Goal: Information Seeking & Learning: Learn about a topic

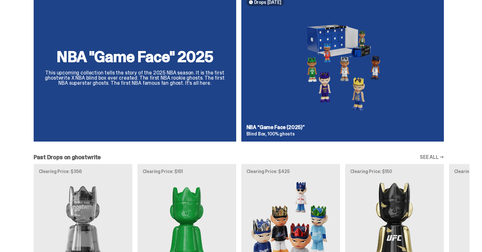
scroll to position [392, 0]
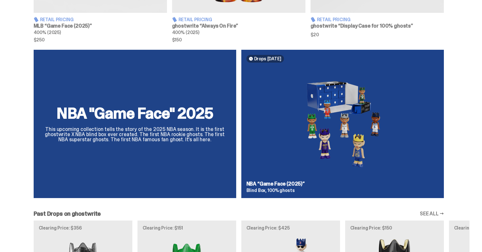
click at [190, 158] on div "NBA "Game Face" 2025 This upcoming collection tells the story of the 2025 NBA s…" at bounding box center [135, 124] width 202 height 148
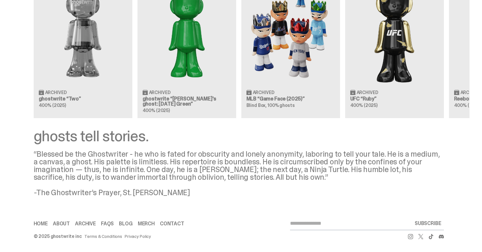
scroll to position [653, 0]
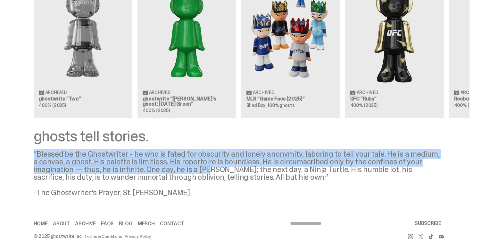
drag, startPoint x: 74, startPoint y: 147, endPoint x: 217, endPoint y: 168, distance: 144.7
click at [217, 168] on div "ghosts tell stories. “Blessed be the Ghostwriter - he who is fated for obscurit…" at bounding box center [239, 162] width 410 height 68
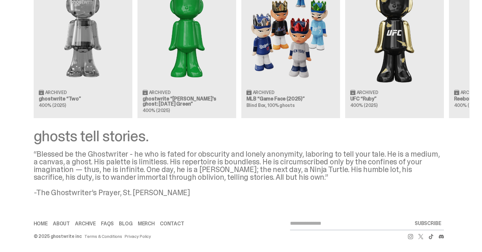
click at [219, 154] on div "“Blessed be the Ghostwriter - he who is fated for obscurity and lonely anonymit…" at bounding box center [239, 173] width 410 height 46
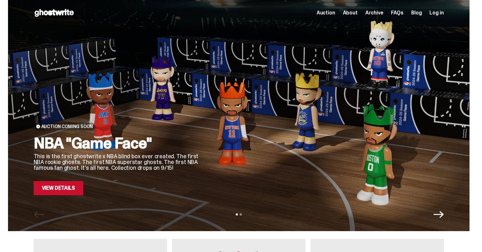
scroll to position [0, 0]
click at [356, 13] on span "About" at bounding box center [350, 12] width 15 height 5
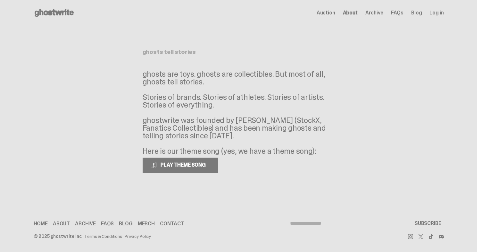
drag, startPoint x: 148, startPoint y: 72, endPoint x: 223, endPoint y: 81, distance: 75.2
click at [223, 81] on p "ghosts are toys. ghosts are collectibles. But most of all, ghosts tell stories.…" at bounding box center [239, 112] width 192 height 85
drag, startPoint x: 142, startPoint y: 72, endPoint x: 258, endPoint y: 85, distance: 116.4
click at [258, 85] on main "Something went wrong! Hang in there while we get back on track ghosts tell stor…" at bounding box center [238, 106] width 477 height 160
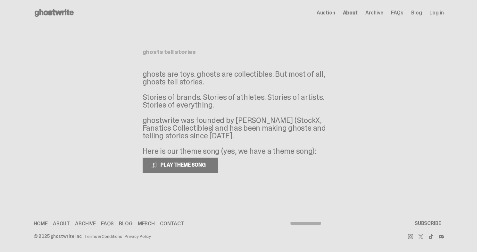
click at [258, 85] on p "ghosts are toys. ghosts are collectibles. But most of all, ghosts tell stories.…" at bounding box center [239, 112] width 192 height 85
drag, startPoint x: 149, startPoint y: 72, endPoint x: 240, endPoint y: 106, distance: 97.5
click at [240, 106] on p "ghosts are toys. ghosts are collectibles. But most of all, ghosts tell stories.…" at bounding box center [239, 112] width 192 height 85
click at [264, 90] on p "ghosts are toys. ghosts are collectibles. But most of all, ghosts tell stories.…" at bounding box center [239, 112] width 192 height 85
drag, startPoint x: 163, startPoint y: 81, endPoint x: 239, endPoint y: 137, distance: 94.6
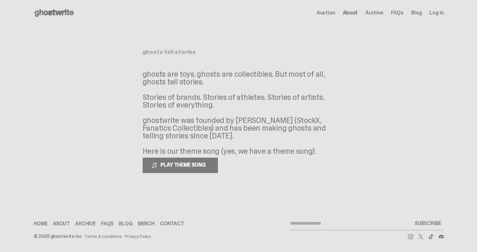
click at [239, 137] on p "ghosts are toys. ghosts are collectibles. But most of all, ghosts tell stories.…" at bounding box center [239, 112] width 192 height 85
click at [250, 133] on p "ghosts are toys. ghosts are collectibles. But most of all, ghosts tell stories.…" at bounding box center [239, 112] width 192 height 85
click at [177, 165] on span "PLAY THEME SONG" at bounding box center [184, 164] width 52 height 7
click at [157, 165] on span at bounding box center [154, 165] width 6 height 6
click at [233, 105] on p "ghosts are toys. ghosts are collectibles. But most of all, ghosts tell stories.…" at bounding box center [239, 112] width 192 height 85
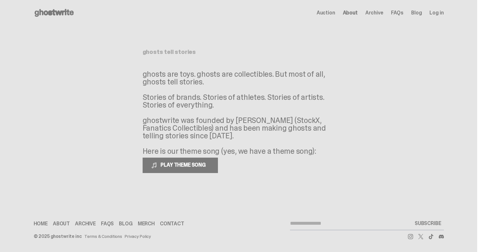
click at [328, 12] on span "Auction" at bounding box center [326, 12] width 19 height 5
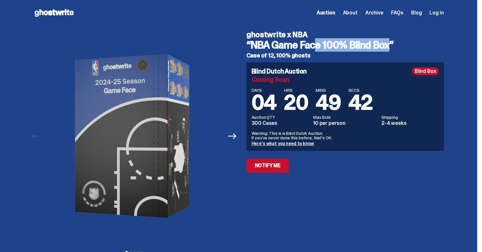
drag, startPoint x: 259, startPoint y: 44, endPoint x: 355, endPoint y: 44, distance: 96.1
click at [355, 44] on h3 "“NBA Game Face 100% Blind Box”" at bounding box center [344, 45] width 197 height 10
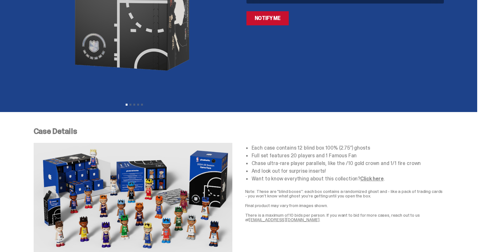
scroll to position [279, 0]
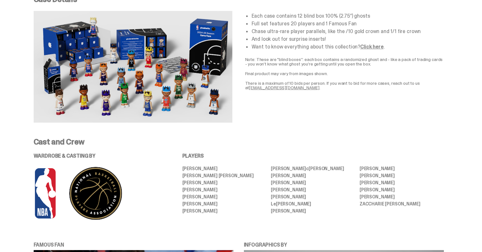
click at [277, 116] on div "Each case contains 12 blind box 100% (2.75”) ghosts Full set features 20 player…" at bounding box center [344, 67] width 199 height 112
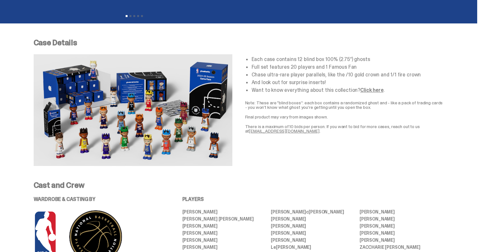
scroll to position [231, 0]
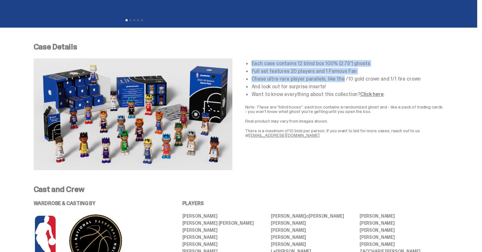
drag, startPoint x: 254, startPoint y: 61, endPoint x: 307, endPoint y: 80, distance: 56.2
click at [307, 80] on ul "Each case contains 12 blind box 100% (2.75”) ghosts Full set features 20 player…" at bounding box center [348, 79] width 192 height 36
click at [307, 80] on li "Chase ultra-rare player parallels, like the /10 gold crown and 1/1 fire crown" at bounding box center [348, 78] width 192 height 5
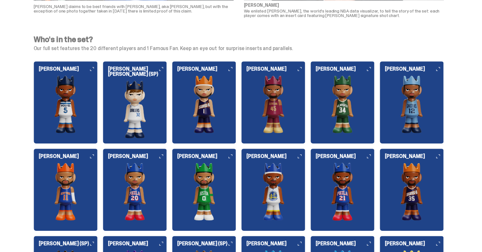
scroll to position [648, 0]
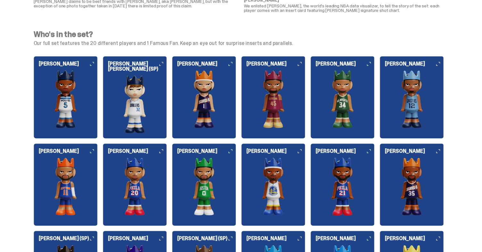
click at [287, 49] on div "Who's in the set? Our full set features the 20 different players and 1 Famous F…" at bounding box center [238, 219] width 477 height 392
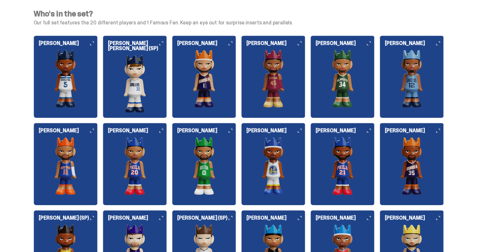
scroll to position [674, 0]
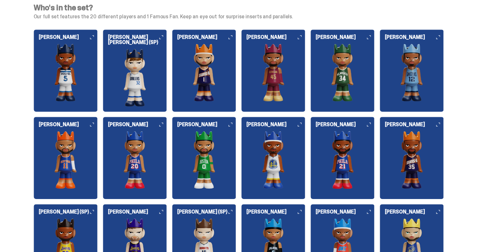
click at [412, 151] on img at bounding box center [412, 160] width 64 height 58
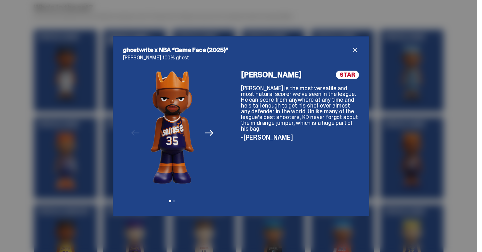
click at [213, 133] on icon "Next" at bounding box center [209, 132] width 8 height 8
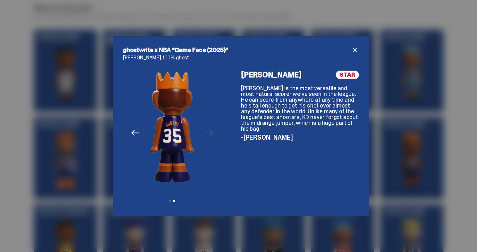
click at [211, 132] on div "Previous Next View slide 1 View slide 2" at bounding box center [172, 137] width 98 height 135
click at [134, 135] on icon "Previous" at bounding box center [135, 133] width 8 height 6
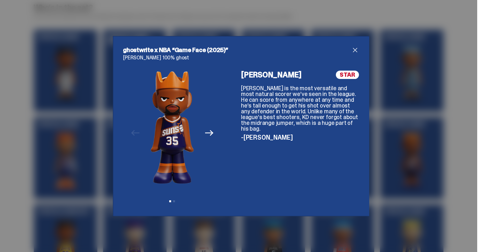
click at [427, 113] on div "ghostwrite x NBA “Game Face (2025)” [PERSON_NAME] 100% ghost Previous Next View…" at bounding box center [241, 126] width 482 height 252
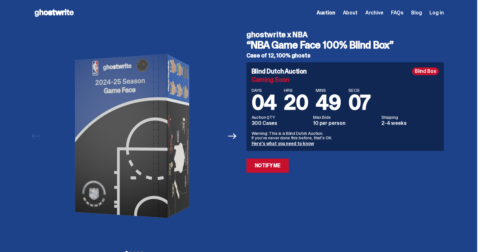
scroll to position [0, 0]
click at [403, 11] on span "FAQs" at bounding box center [397, 12] width 12 height 5
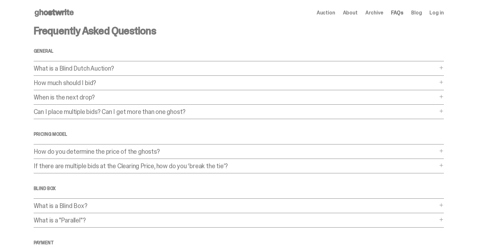
click at [134, 85] on p "How much should I bid?" at bounding box center [236, 82] width 404 height 6
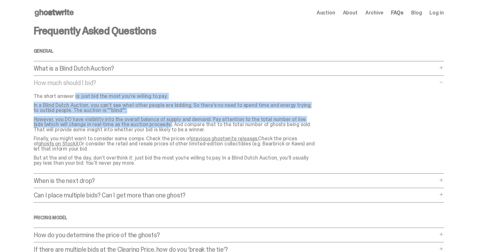
drag, startPoint x: 76, startPoint y: 97, endPoint x: 143, endPoint y: 134, distance: 76.7
click at [143, 133] on div "The short answer is: just bid the most you’re willing to pay. In a Blind Dutch …" at bounding box center [177, 130] width 287 height 72
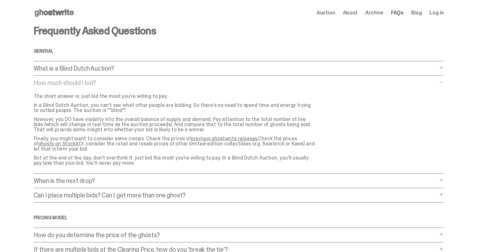
click at [164, 122] on p "However, you DO have visibility into the overall balance of supply and demand. …" at bounding box center [175, 124] width 282 height 15
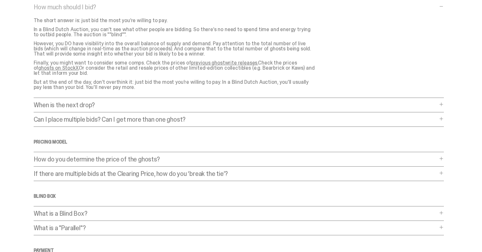
scroll to position [84, 0]
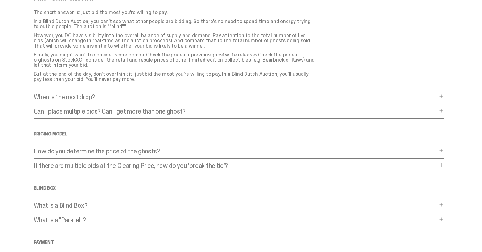
click at [137, 149] on p "How do you determine the price of the ghosts?" at bounding box center [236, 151] width 404 height 6
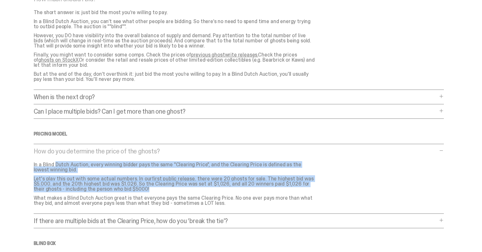
drag, startPoint x: 61, startPoint y: 161, endPoint x: 171, endPoint y: 191, distance: 113.5
click at [171, 191] on div "In a Blind Dutch Auction, every winning bidder pays the same "Clearing Price", …" at bounding box center [177, 184] width 287 height 44
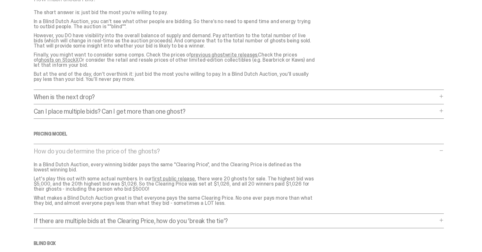
click at [212, 176] on p "Let's play this out with some actual numbers. In our first public release , the…" at bounding box center [175, 183] width 282 height 15
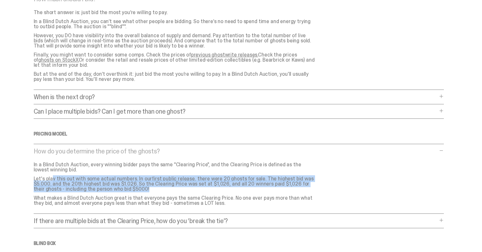
drag, startPoint x: 209, startPoint y: 174, endPoint x: 240, endPoint y: 188, distance: 34.1
click at [240, 188] on div "In a Blind Dutch Auction, every winning bidder pays the same "Clearing Price", …" at bounding box center [177, 184] width 287 height 44
click at [240, 188] on p "Let's play this out with some actual numbers. In our first public release , the…" at bounding box center [175, 183] width 282 height 15
drag, startPoint x: 139, startPoint y: 184, endPoint x: 266, endPoint y: 201, distance: 128.7
click at [266, 201] on div "In a Blind Dutch Auction, every winning bidder pays the same "Clearing Price", …" at bounding box center [177, 184] width 287 height 44
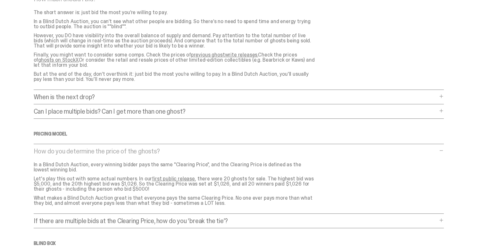
click at [338, 168] on div "How do you determine the price of the ghosts? How do you determine the price of…" at bounding box center [239, 181] width 410 height 66
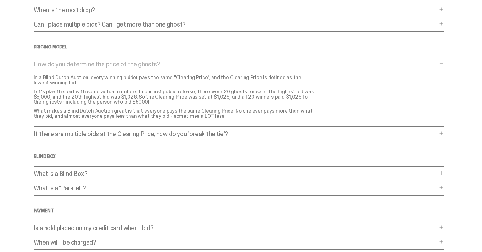
click at [350, 87] on div "How do you determine the price of the ghosts? How do you determine the price of…" at bounding box center [239, 94] width 410 height 66
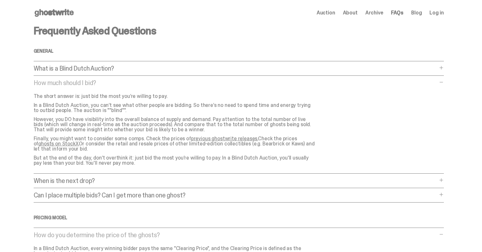
scroll to position [0, 0]
click at [420, 15] on link "Blog" at bounding box center [416, 12] width 11 height 5
